Goal: Task Accomplishment & Management: Complete application form

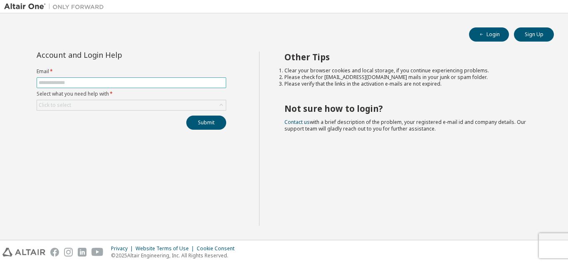
click at [170, 83] on input "text" at bounding box center [131, 82] width 185 height 7
type input "**********"
click at [171, 103] on div "Click to select" at bounding box center [131, 105] width 189 height 10
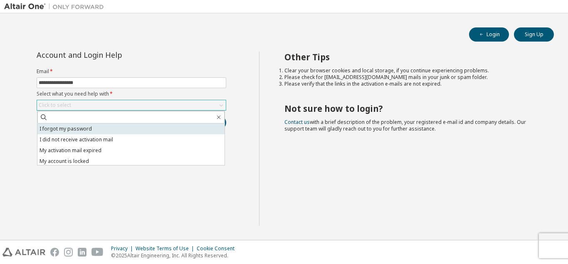
click at [86, 129] on li "I forgot my password" at bounding box center [130, 128] width 187 height 11
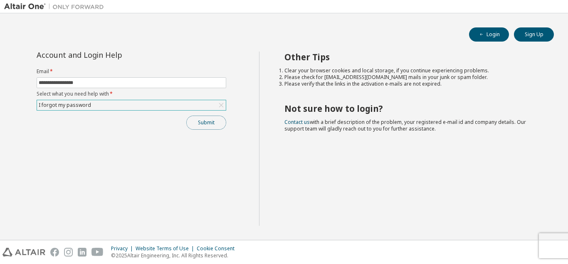
click at [204, 123] on button "Submit" at bounding box center [206, 123] width 40 height 14
click at [215, 121] on button "Submit" at bounding box center [206, 123] width 40 height 14
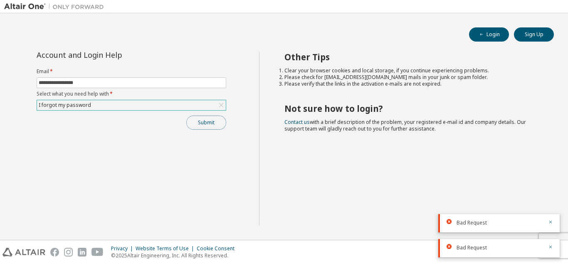
click at [214, 125] on button "Submit" at bounding box center [206, 123] width 40 height 14
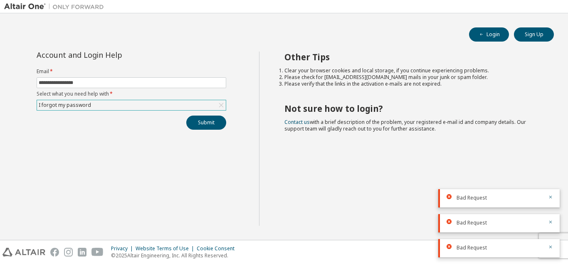
click at [118, 103] on div "I forgot my password" at bounding box center [131, 105] width 189 height 10
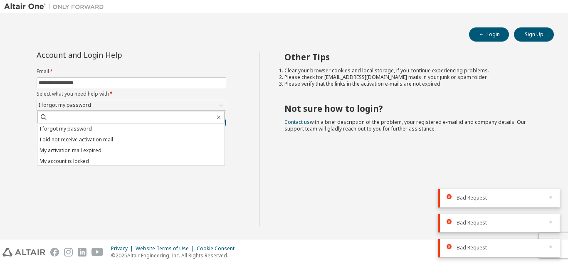
click at [129, 177] on div "**********" at bounding box center [131, 139] width 255 height 174
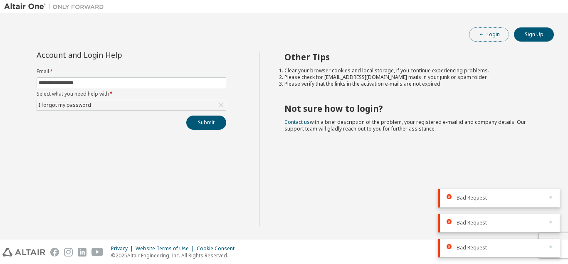
click at [494, 34] on button "Login" at bounding box center [489, 34] width 40 height 14
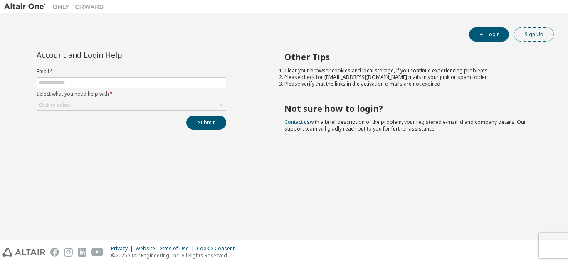
click at [535, 33] on button "Sign Up" at bounding box center [534, 34] width 40 height 14
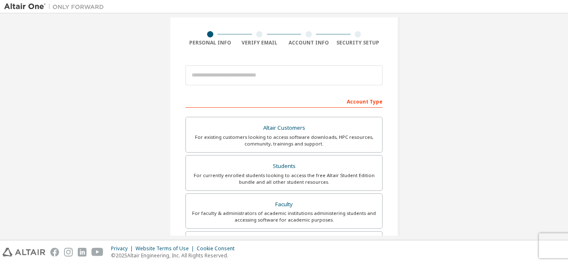
scroll to position [57, 0]
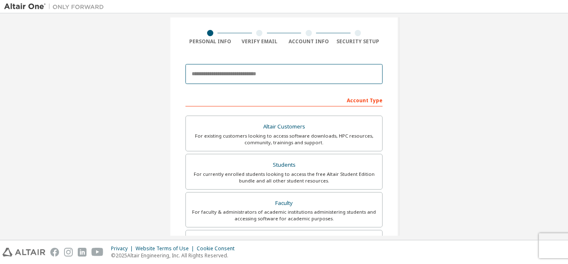
click at [267, 77] on input "email" at bounding box center [283, 74] width 197 height 20
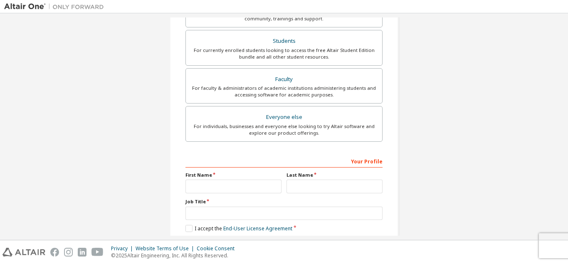
scroll to position [222, 0]
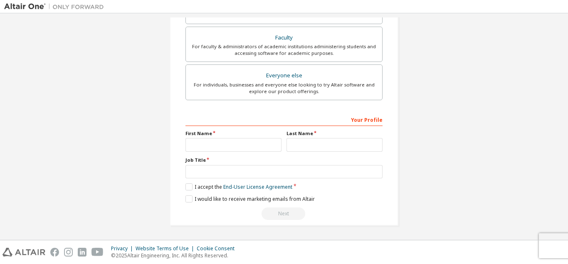
type input "**********"
click at [234, 141] on input "text" at bounding box center [233, 145] width 96 height 14
type input "***"
click at [309, 146] on input "text" at bounding box center [334, 145] width 96 height 14
type input "***"
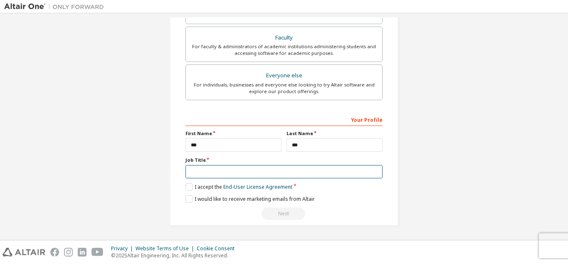
click at [242, 174] on input "text" at bounding box center [283, 172] width 197 height 14
type input "*******"
click at [189, 188] on label "I accept the End-User License Agreement" at bounding box center [238, 186] width 107 height 7
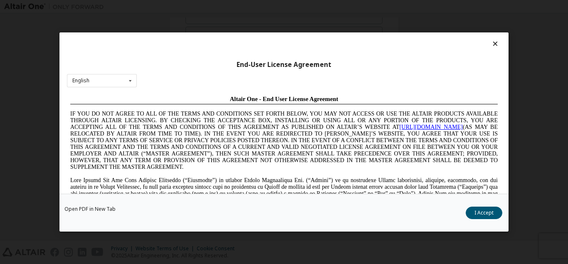
scroll to position [0, 0]
click at [490, 211] on button "I Accept" at bounding box center [484, 213] width 37 height 12
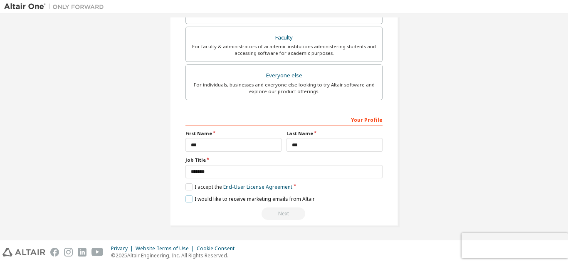
click at [188, 198] on label "I would like to receive marketing emails from Altair" at bounding box center [249, 198] width 129 height 7
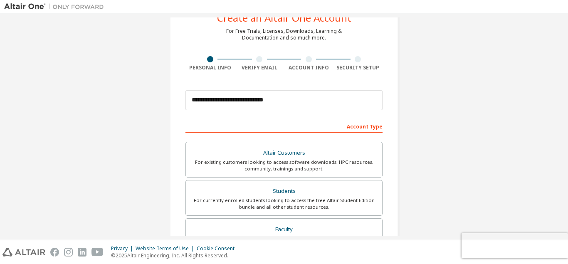
scroll to position [16, 0]
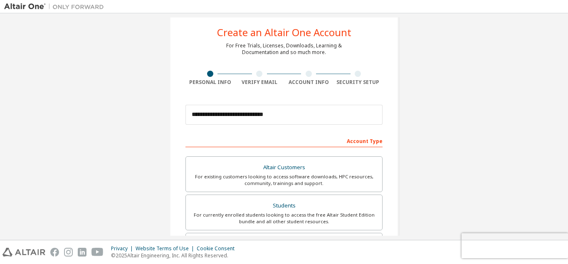
click at [342, 141] on div "Account Type" at bounding box center [283, 140] width 197 height 13
click at [368, 142] on div "Account Type" at bounding box center [283, 140] width 197 height 13
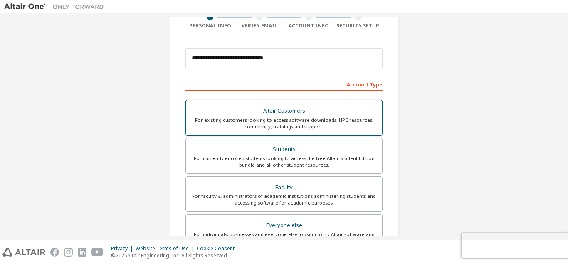
scroll to position [73, 0]
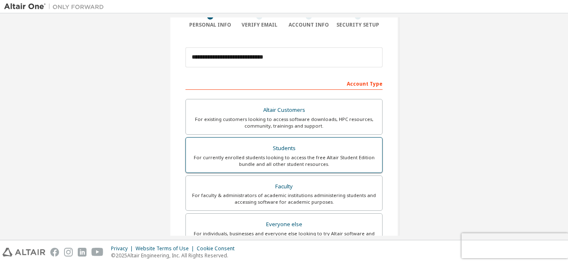
click at [284, 158] on div "For currently enrolled students looking to access the free Altair Student Editi…" at bounding box center [284, 160] width 186 height 13
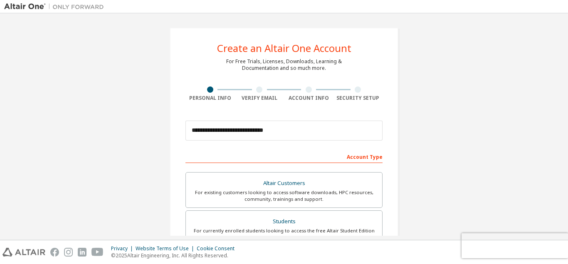
scroll to position [222, 0]
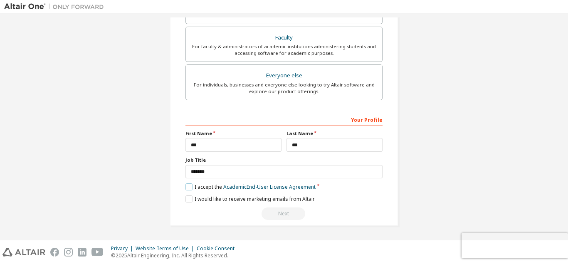
click at [188, 185] on label "I accept the Academic End-User License Agreement" at bounding box center [250, 186] width 130 height 7
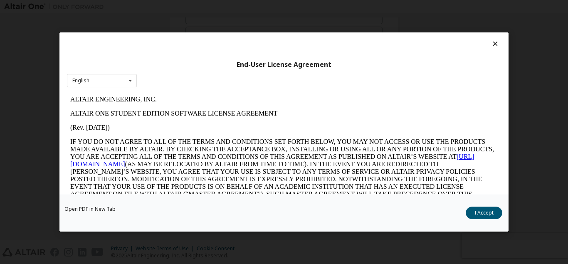
scroll to position [0, 0]
click at [487, 212] on button "I Accept" at bounding box center [484, 213] width 37 height 12
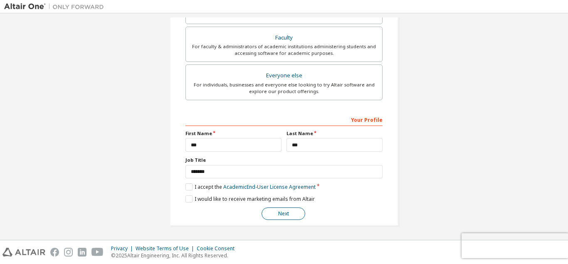
click at [276, 217] on button "Next" at bounding box center [283, 213] width 44 height 12
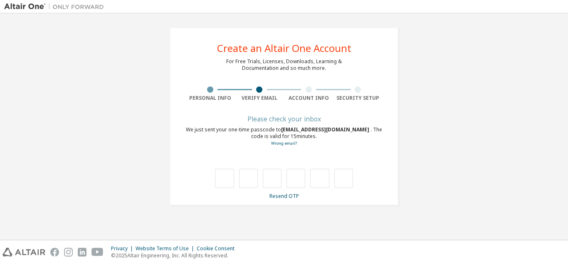
type input "*"
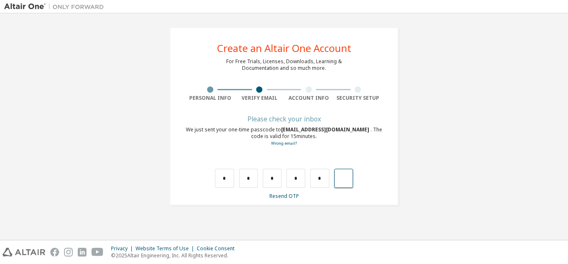
type input "*"
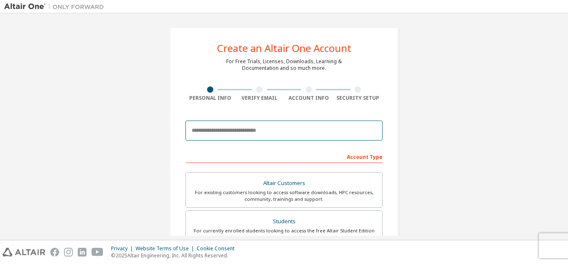
click at [219, 135] on input "email" at bounding box center [283, 131] width 197 height 20
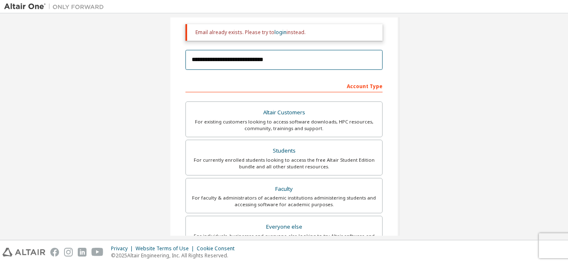
scroll to position [123, 0]
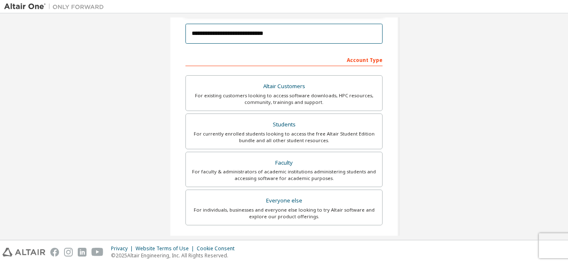
type input "**********"
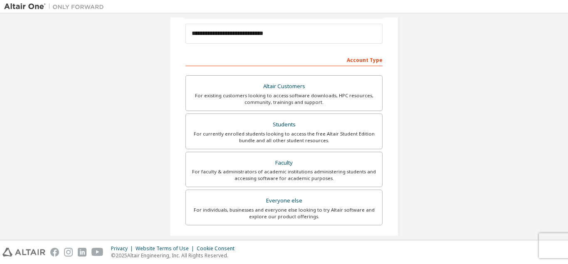
click at [227, 145] on label "Students For currently enrolled students looking to access the free Altair Stud…" at bounding box center [283, 131] width 197 height 36
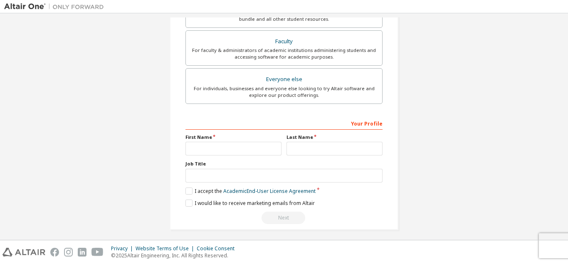
scroll to position [246, 0]
click at [223, 147] on input "text" at bounding box center [233, 148] width 96 height 14
type input "***"
click at [300, 149] on input "text" at bounding box center [334, 148] width 96 height 14
type input "***"
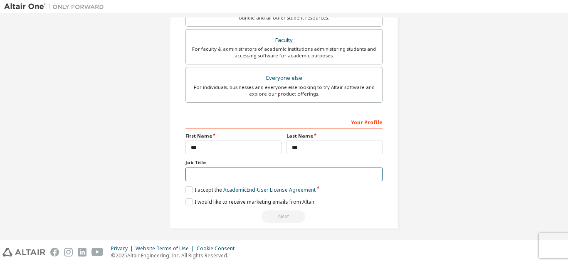
click at [234, 173] on input "text" at bounding box center [283, 175] width 197 height 14
type input "*******"
click at [187, 189] on label "I accept the Academic End-User License Agreement" at bounding box center [250, 189] width 130 height 7
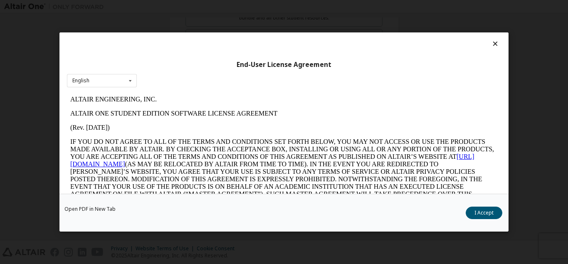
scroll to position [0, 0]
click at [484, 215] on button "I Accept" at bounding box center [484, 213] width 37 height 12
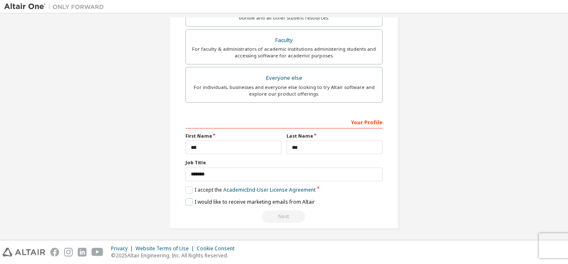
click at [189, 202] on label "I would like to receive marketing emails from Altair" at bounding box center [249, 201] width 129 height 7
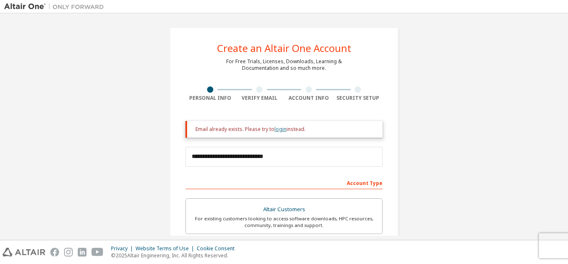
click at [279, 130] on link "login" at bounding box center [280, 129] width 12 height 7
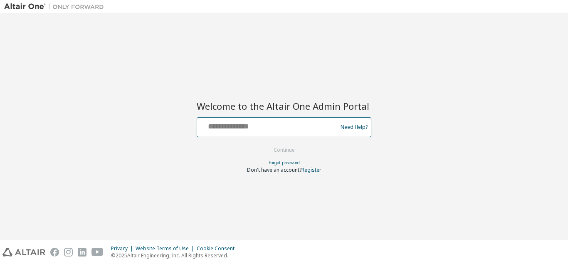
click at [240, 129] on input "text" at bounding box center [268, 125] width 136 height 12
type input "**********"
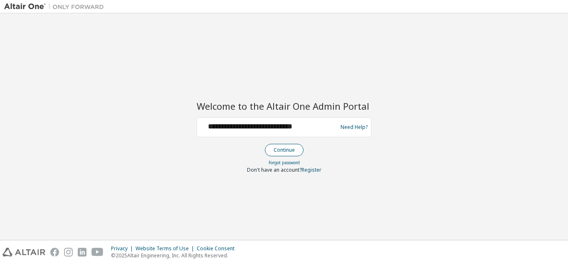
click at [289, 148] on button "Continue" at bounding box center [284, 150] width 39 height 12
